Goal: Check status

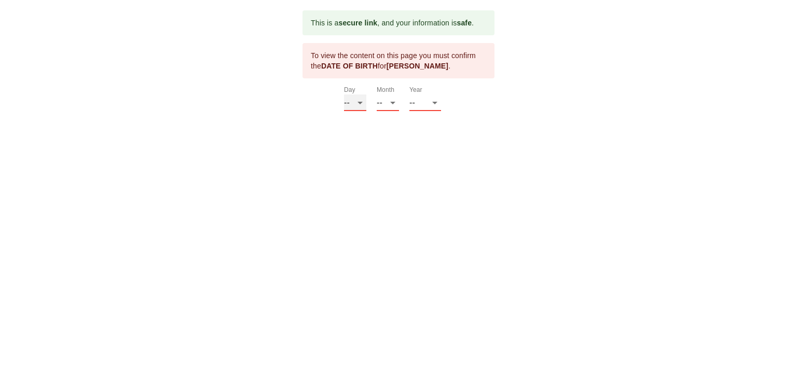
click at [352, 102] on select "-- 01 02 03 04 05 06 07 08 09 10 11 12 13 14 15 16 17 18 19 20 21 22 23 24 25 2…" at bounding box center [355, 102] width 22 height 17
select select "31"
click at [344, 94] on select "-- 01 02 03 04 05 06 07 08 09 10 11 12 13 14 15 16 17 18 19 20 21 22 23 24 25 2…" at bounding box center [355, 102] width 22 height 17
click at [392, 101] on select "-- 01 02 03 04 05 06 07 08 09 10 11 12" at bounding box center [388, 102] width 22 height 17
select select "01"
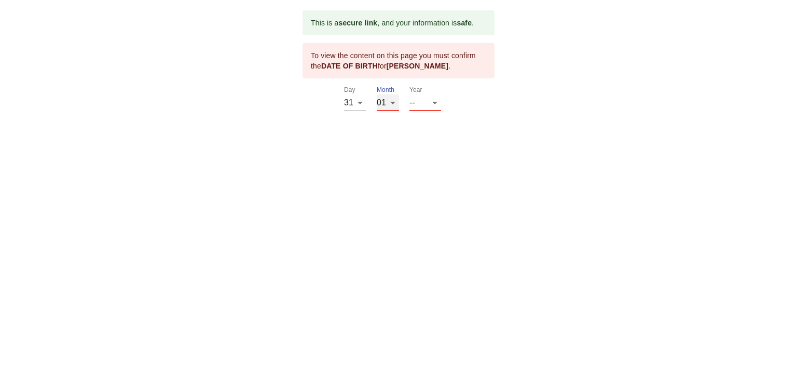
click at [377, 94] on select "-- 01 02 03 04 05 06 07 08 09 10 11 12" at bounding box center [388, 102] width 22 height 17
click at [419, 100] on select "-- 2025 2024 2023 2022 2021 2020 2019 2018 2017 2016 2015 2014 2013 2012 2011 2…" at bounding box center [425, 102] width 32 height 17
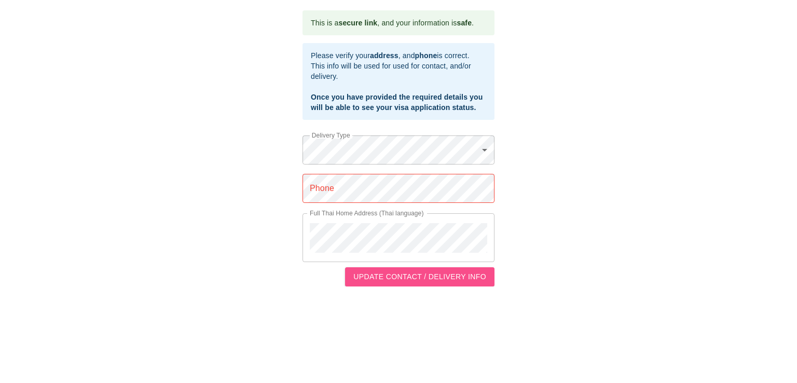
click at [456, 273] on span "UPDATE CONTACT / DELIVERY INFO" at bounding box center [419, 276] width 133 height 13
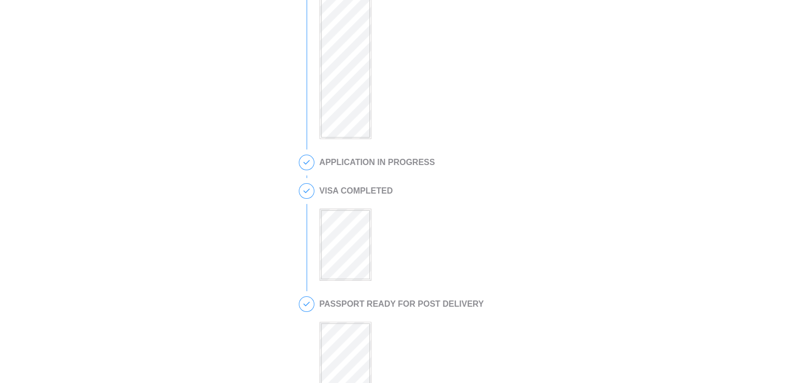
scroll to position [346, 0]
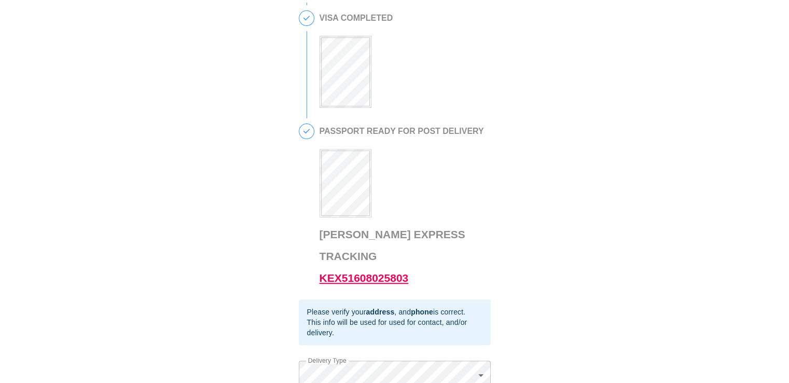
click at [389, 272] on link "KEX51608025803" at bounding box center [364, 278] width 89 height 12
